Goal: Task Accomplishment & Management: Complete application form

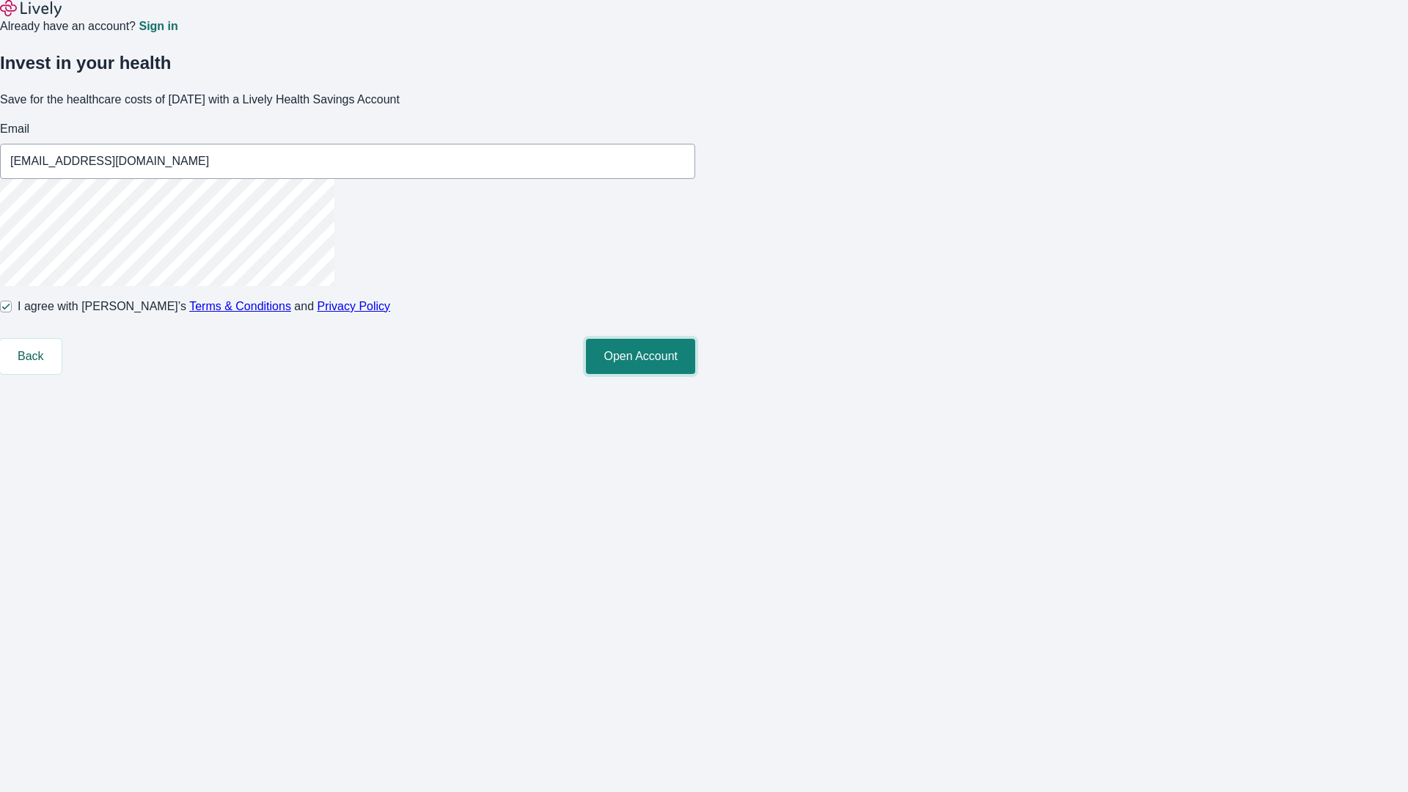
click at [695, 374] on button "Open Account" at bounding box center [640, 356] width 109 height 35
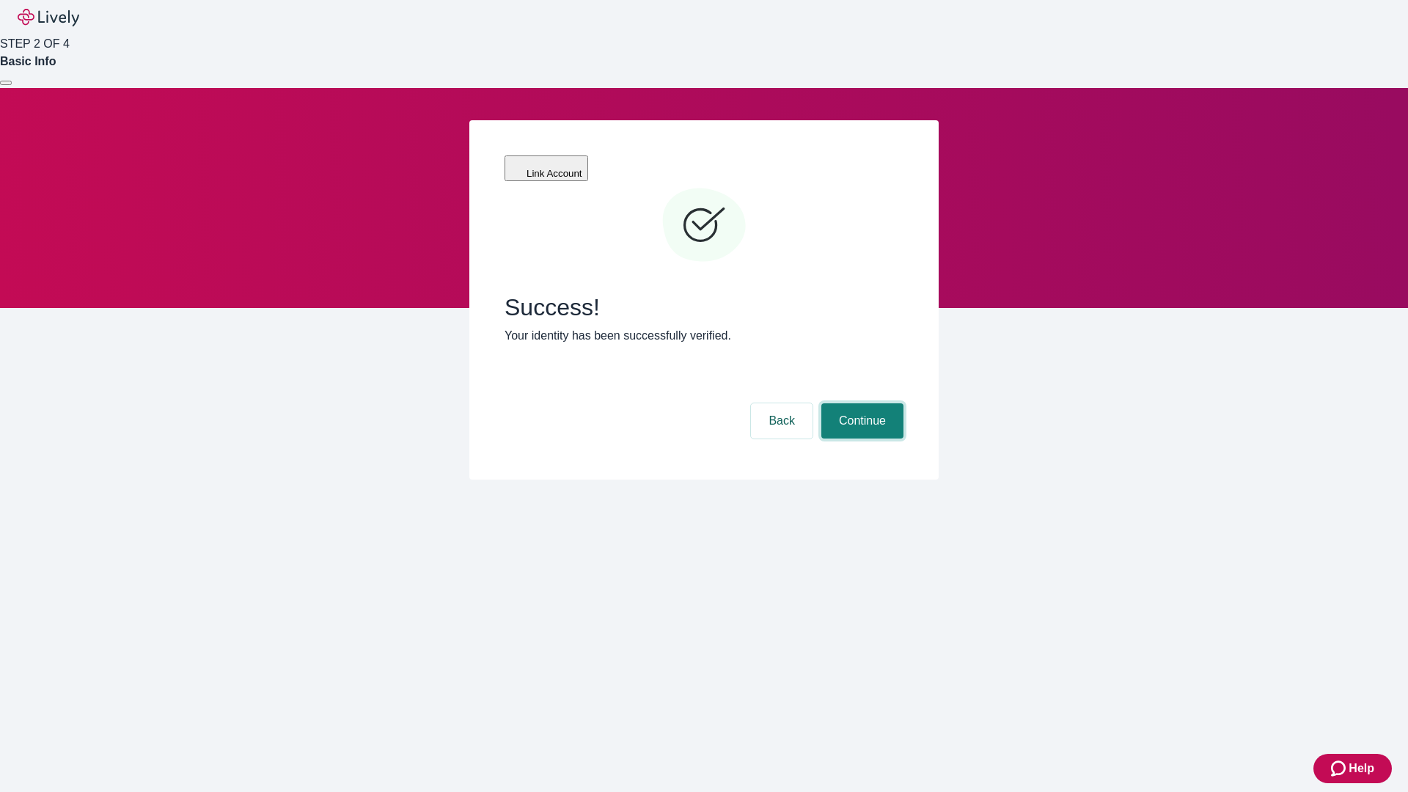
click at [860, 403] on button "Continue" at bounding box center [862, 420] width 82 height 35
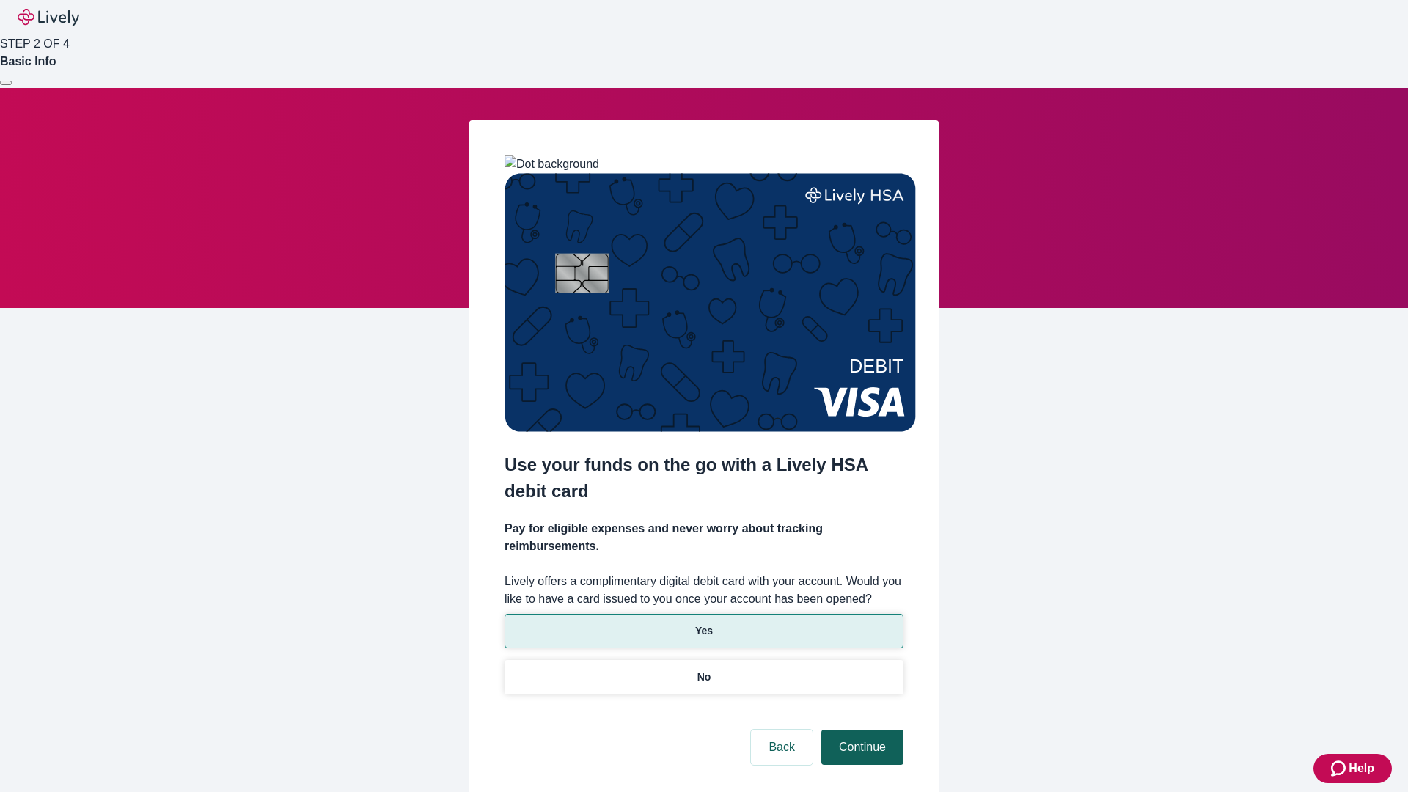
click at [703, 623] on p "Yes" at bounding box center [704, 630] width 18 height 15
click at [860, 730] on button "Continue" at bounding box center [862, 747] width 82 height 35
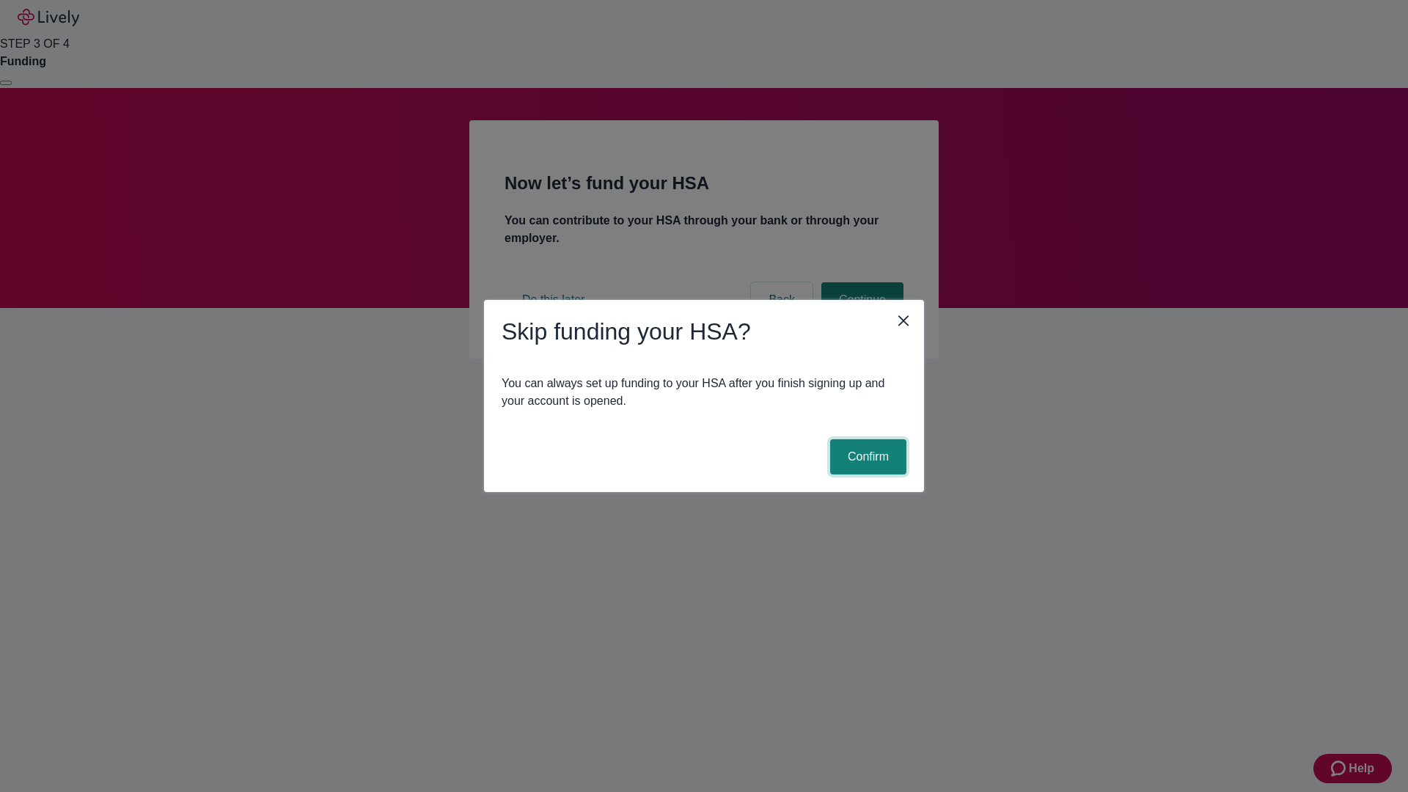
click at [866, 457] on button "Confirm" at bounding box center [868, 456] width 76 height 35
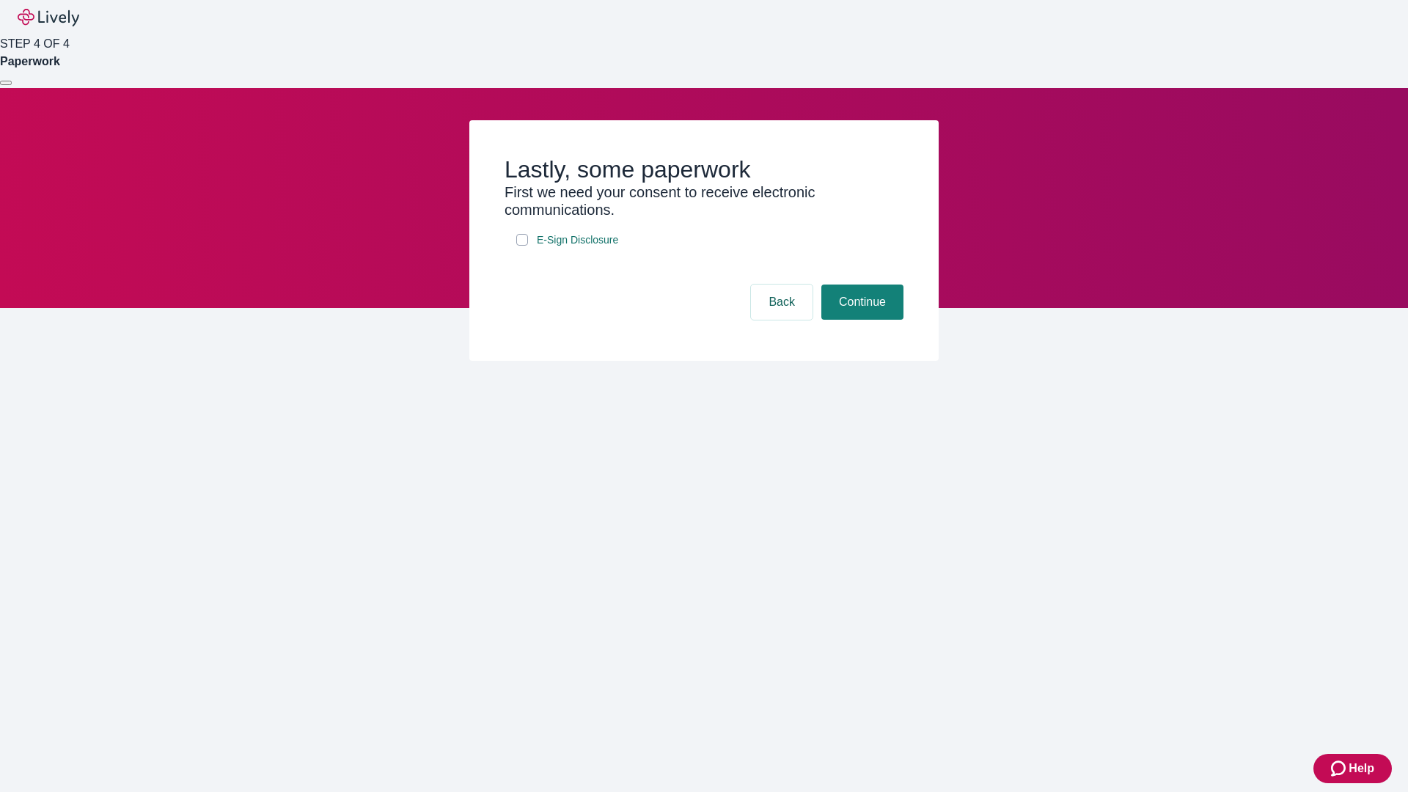
click at [522, 246] on input "E-Sign Disclosure" at bounding box center [522, 240] width 12 height 12
checkbox input "true"
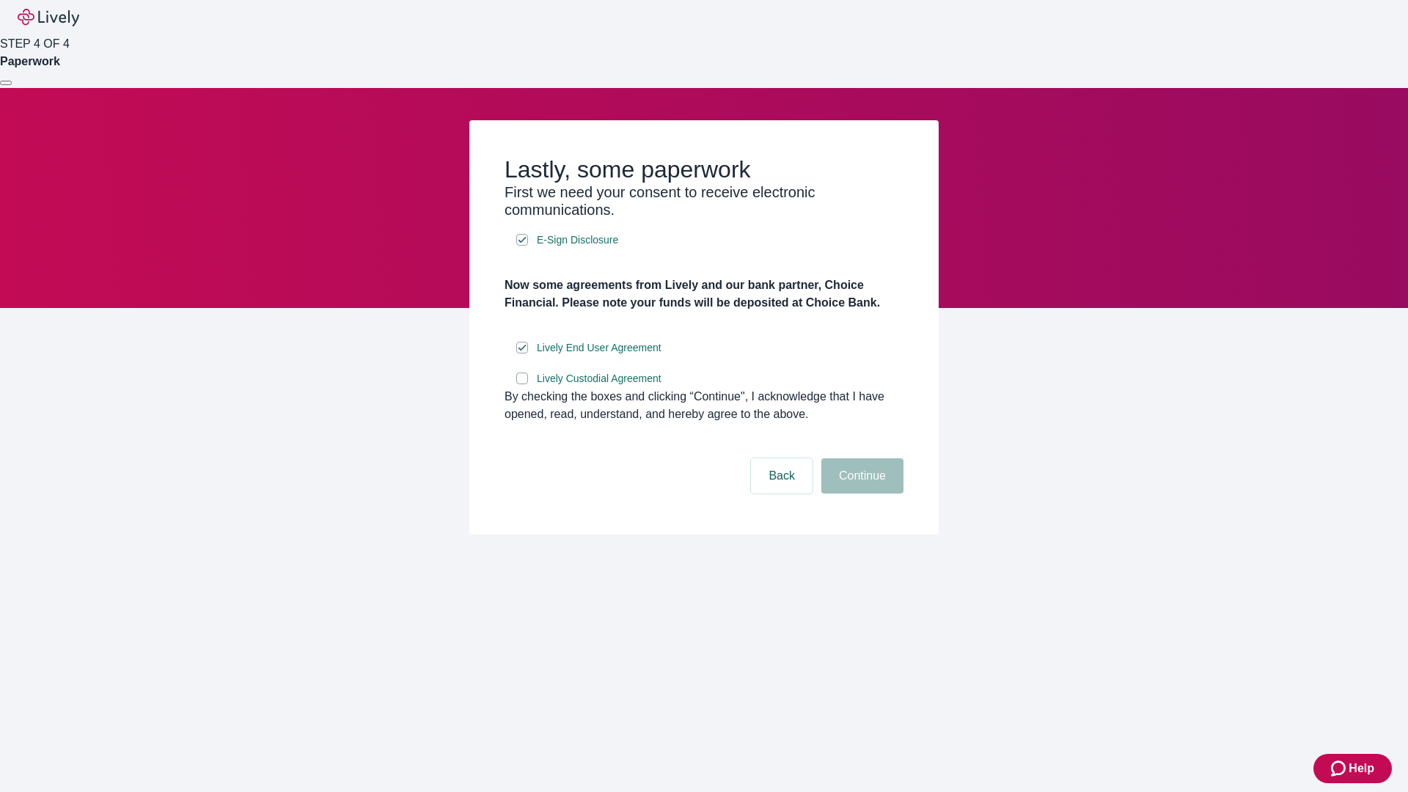
click at [522, 384] on input "Lively Custodial Agreement" at bounding box center [522, 379] width 12 height 12
checkbox input "true"
click at [860, 494] on button "Continue" at bounding box center [862, 475] width 82 height 35
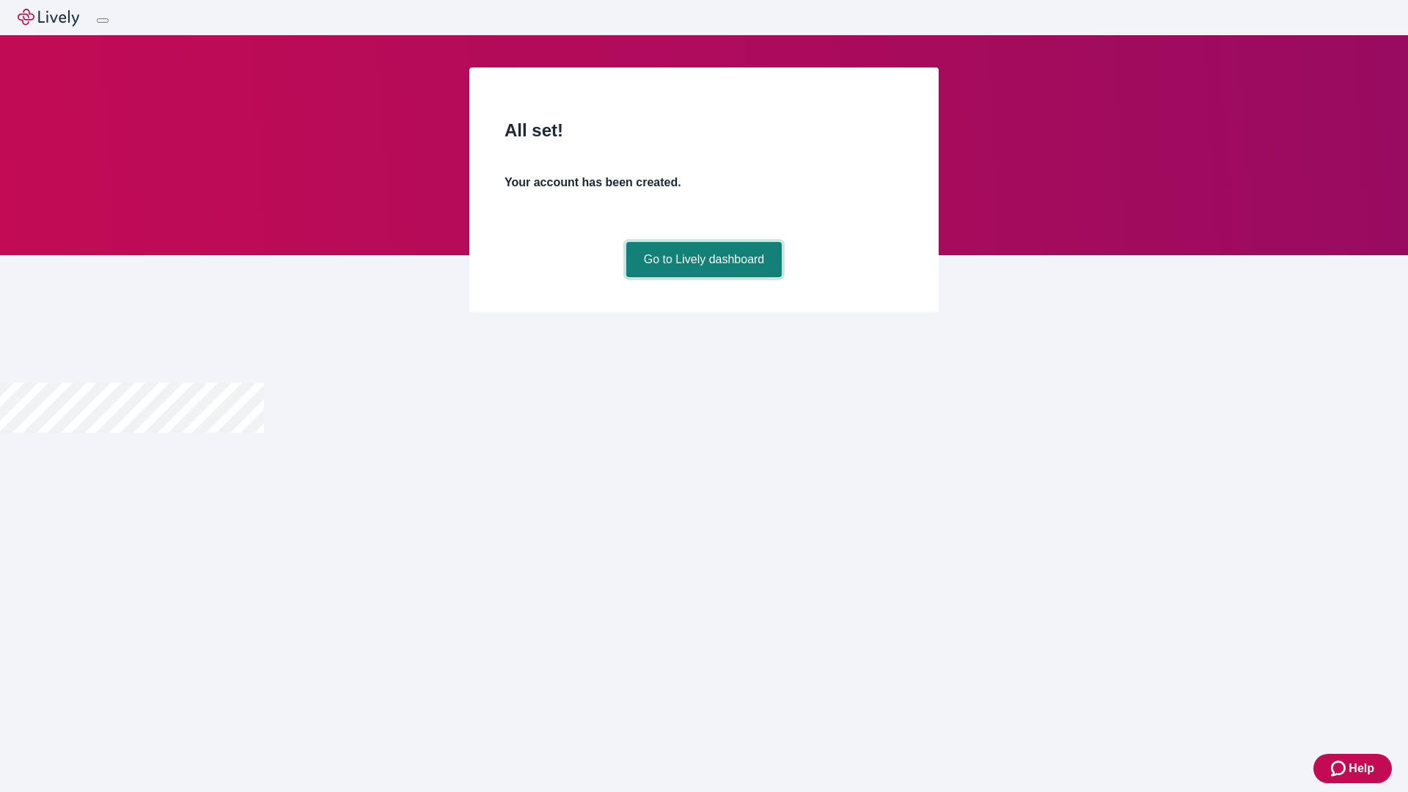
click at [703, 277] on link "Go to Lively dashboard" at bounding box center [704, 259] width 156 height 35
